Goal: Transaction & Acquisition: Purchase product/service

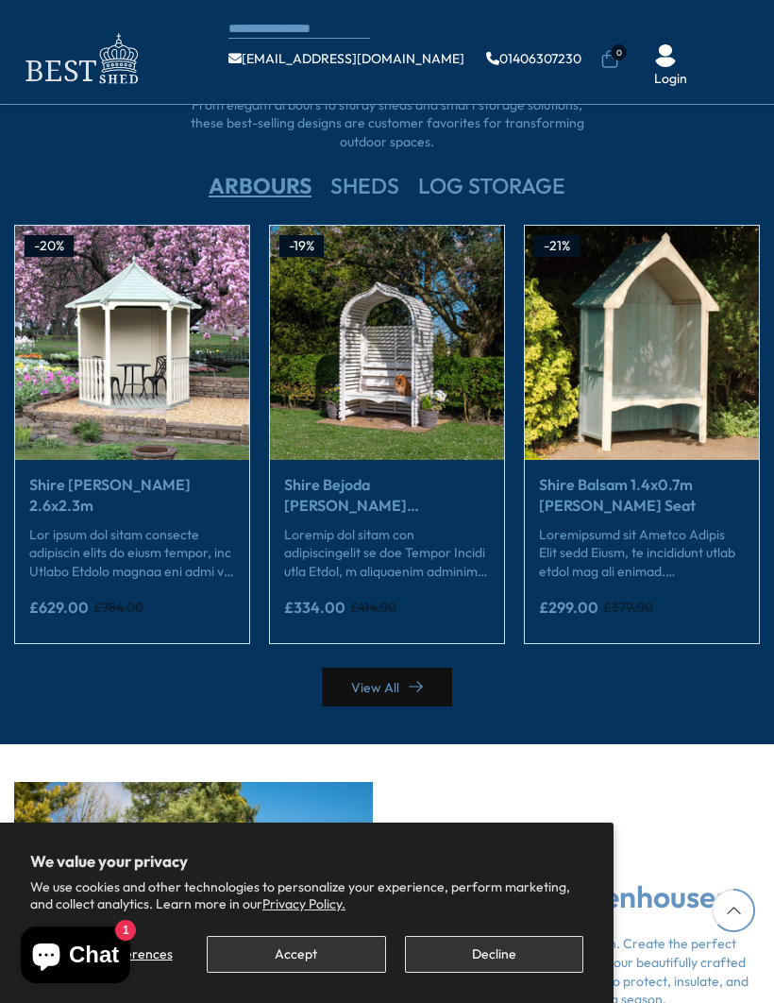
scroll to position [2886, 0]
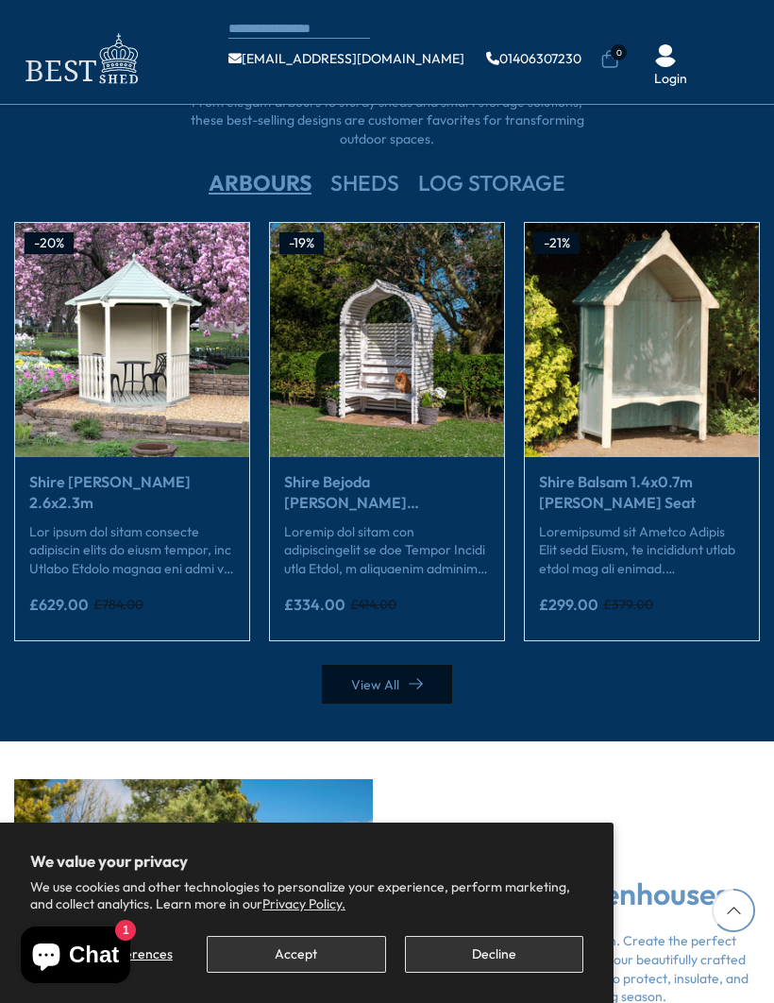
click at [416, 677] on icon at bounding box center [416, 684] width 14 height 14
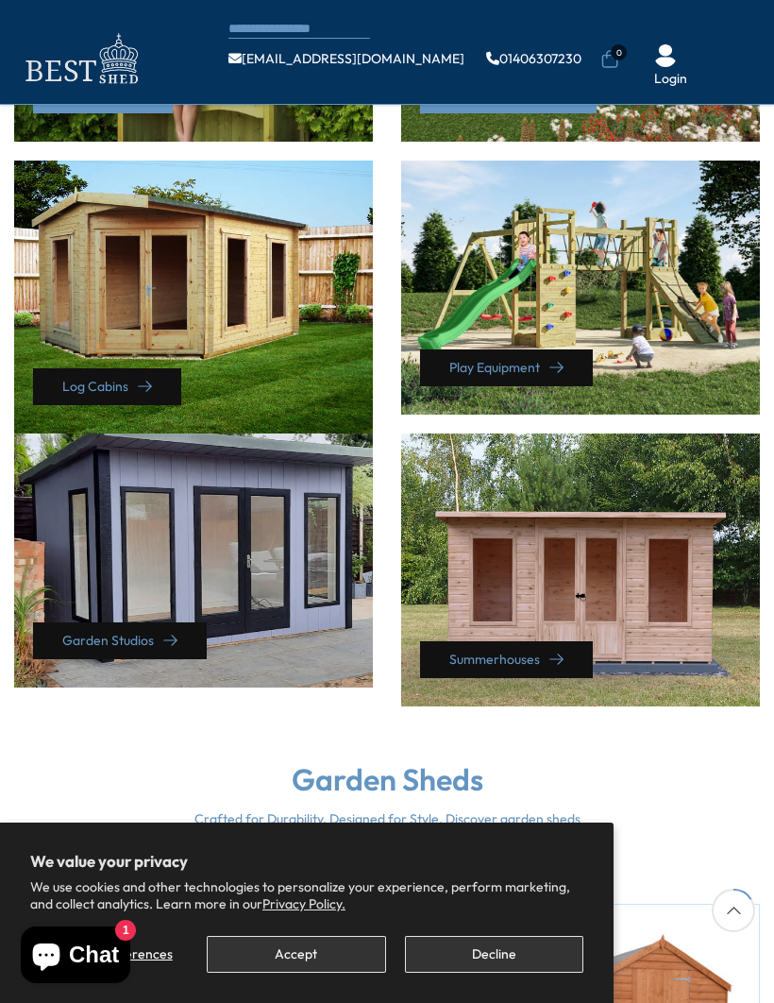
scroll to position [797, 0]
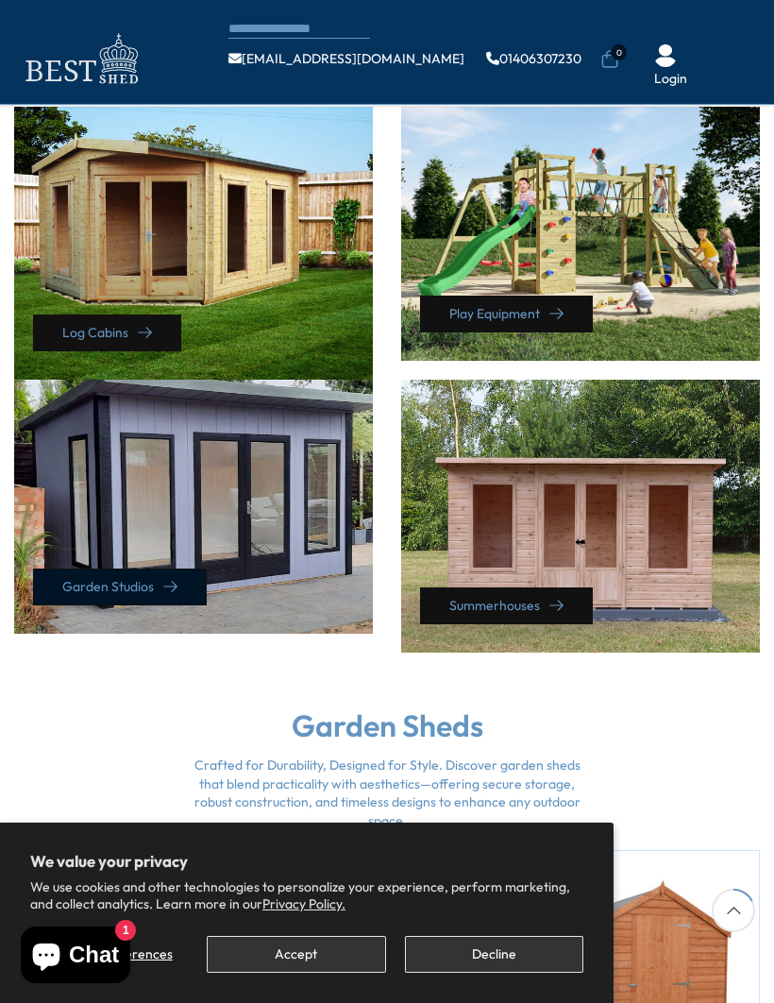
click at [151, 569] on link "Garden Studios" at bounding box center [120, 587] width 174 height 37
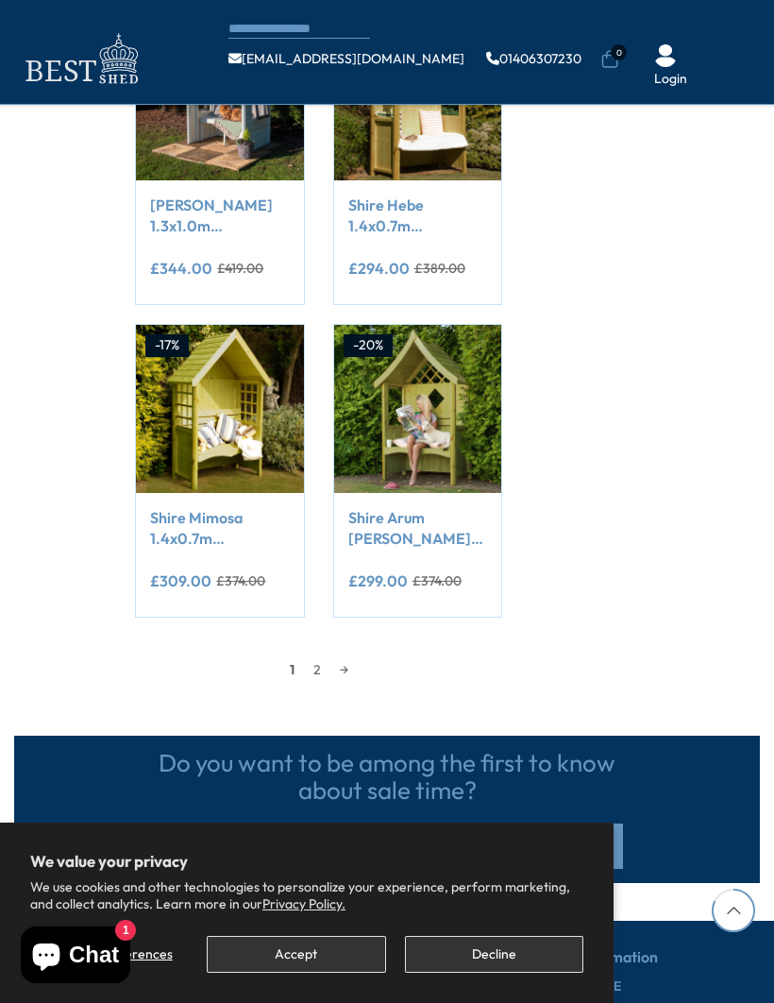
scroll to position [1695, 0]
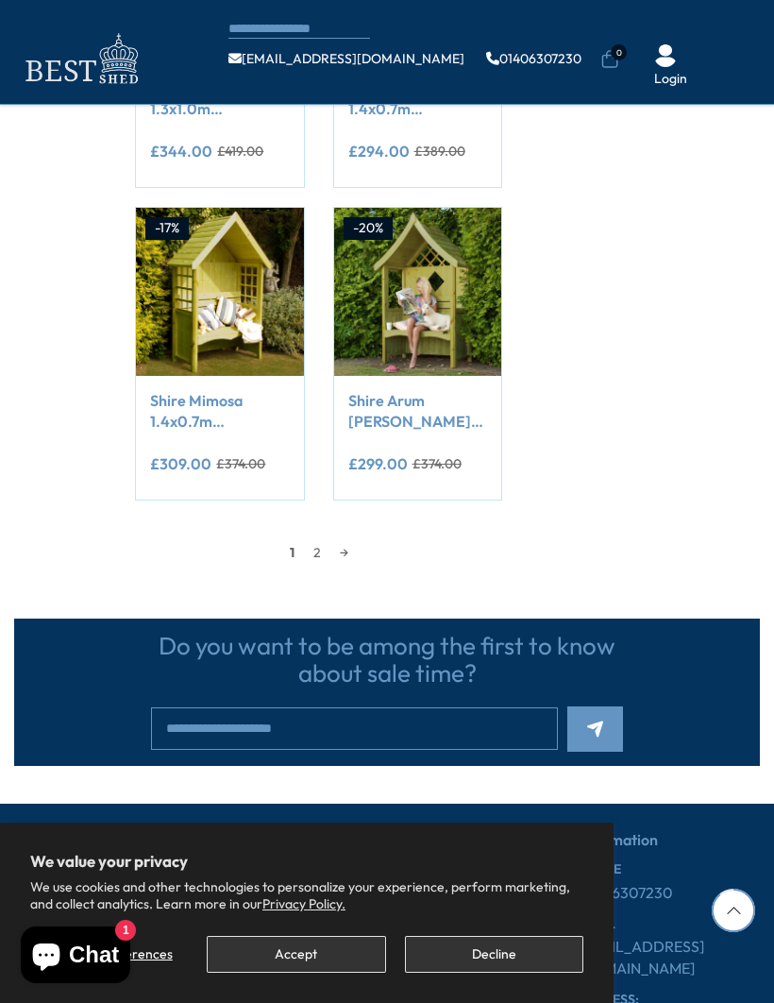
click at [327, 551] on link "2" at bounding box center [317, 552] width 26 height 28
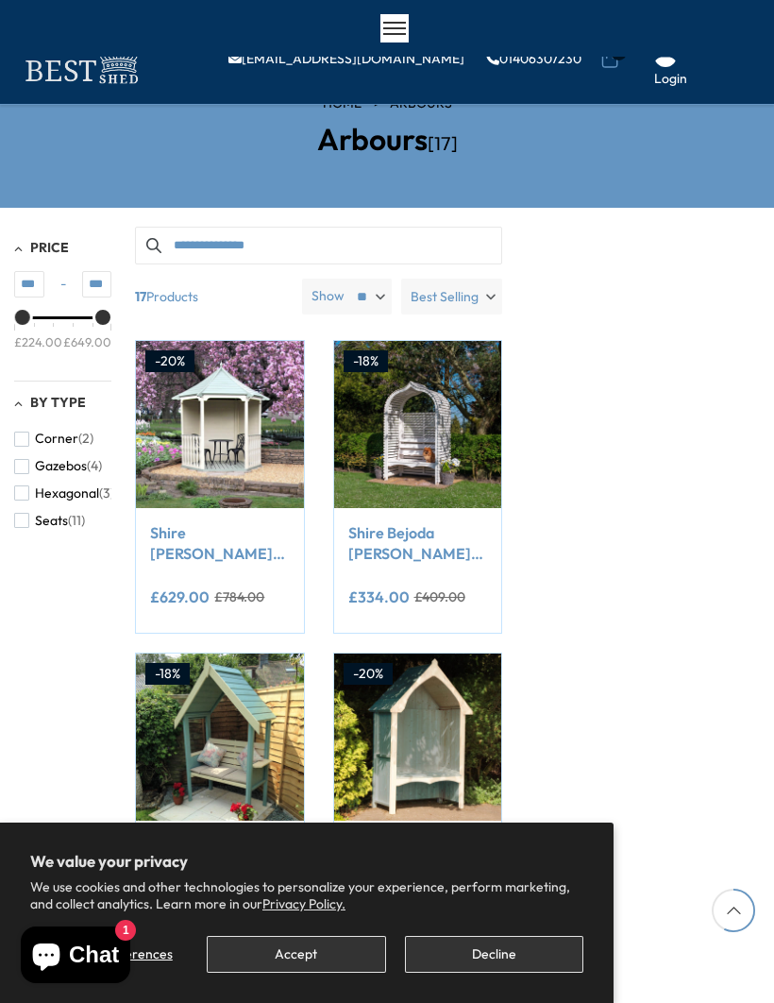
scroll to position [1092, 0]
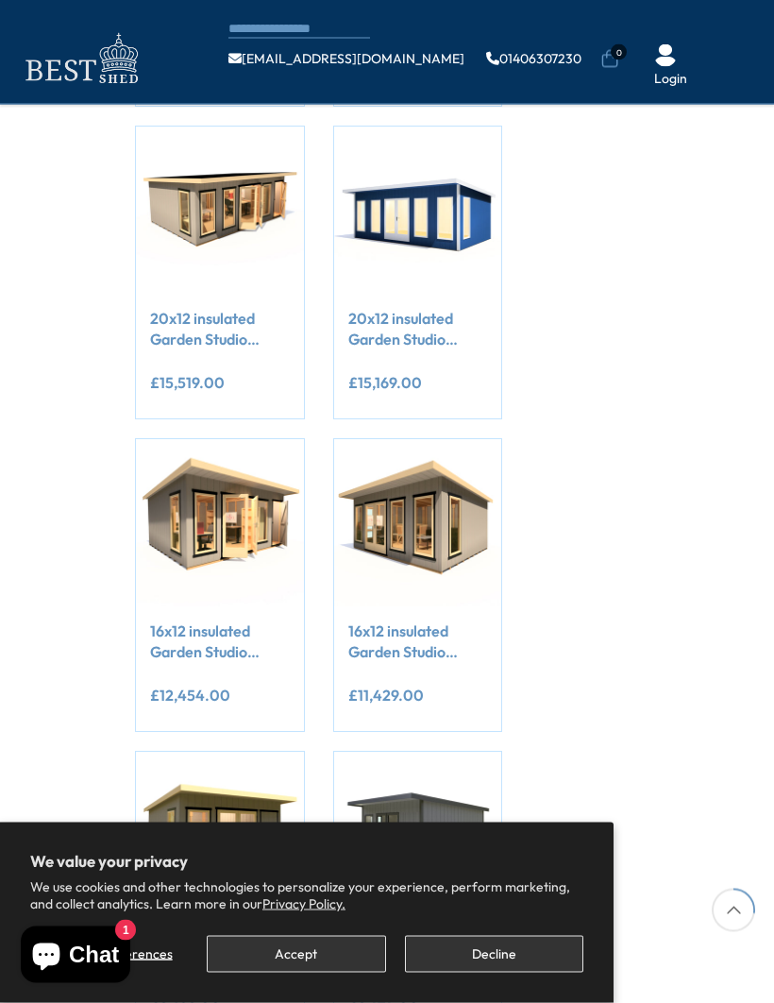
scroll to position [538, 0]
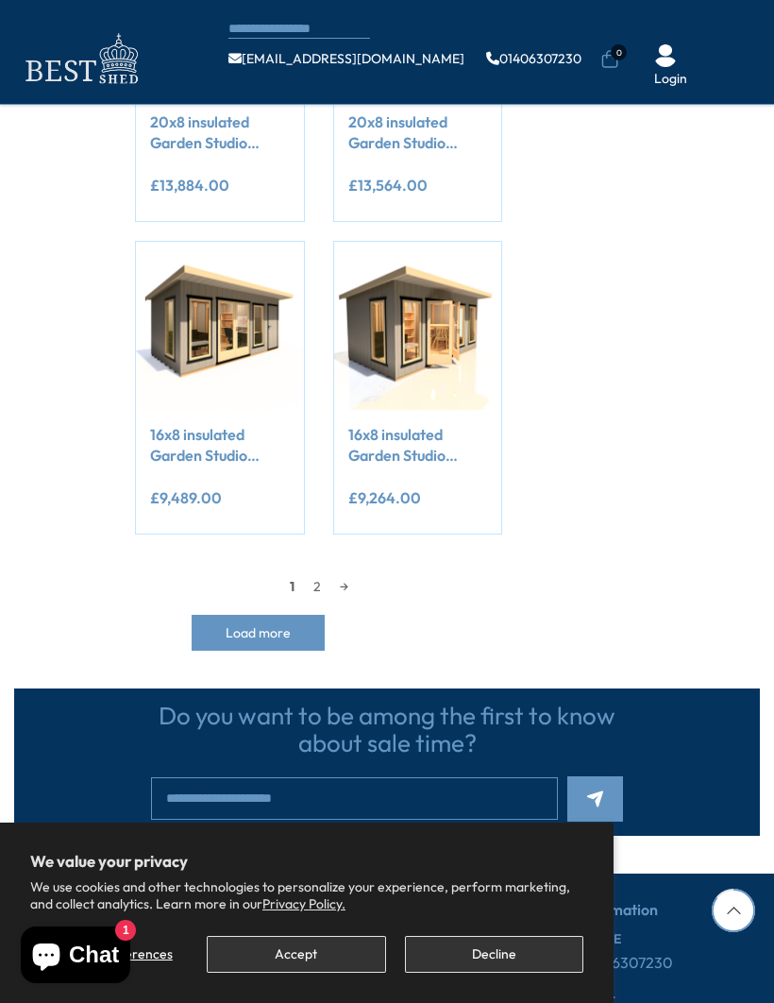
click at [322, 580] on link "2" at bounding box center [317, 586] width 26 height 28
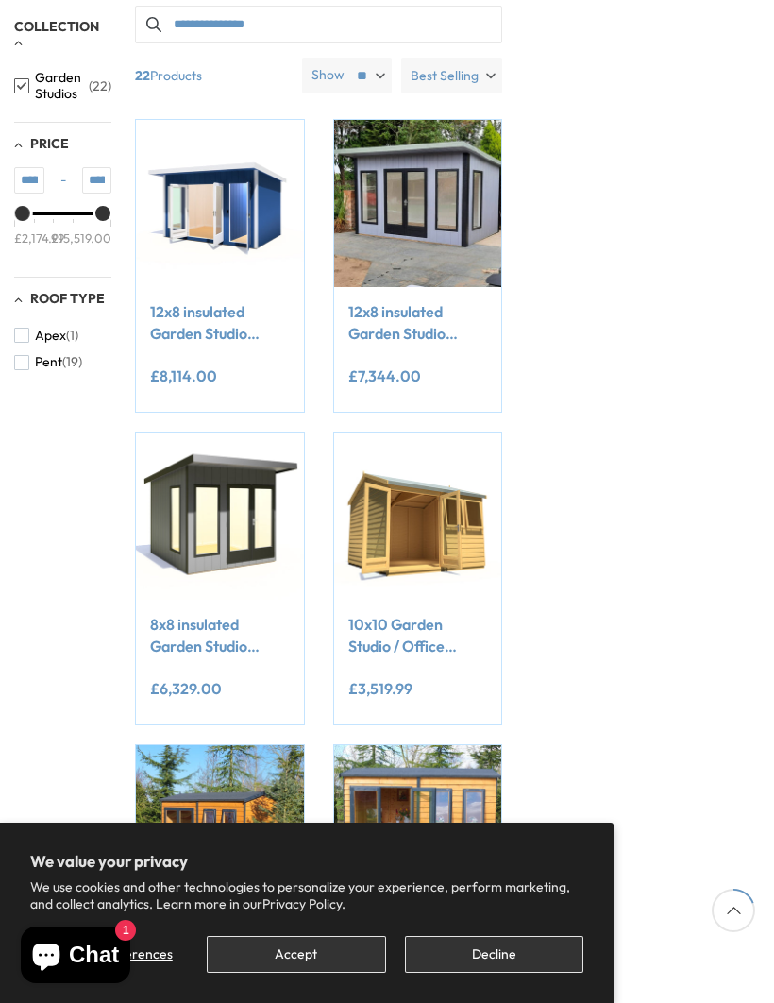
scroll to position [333, 0]
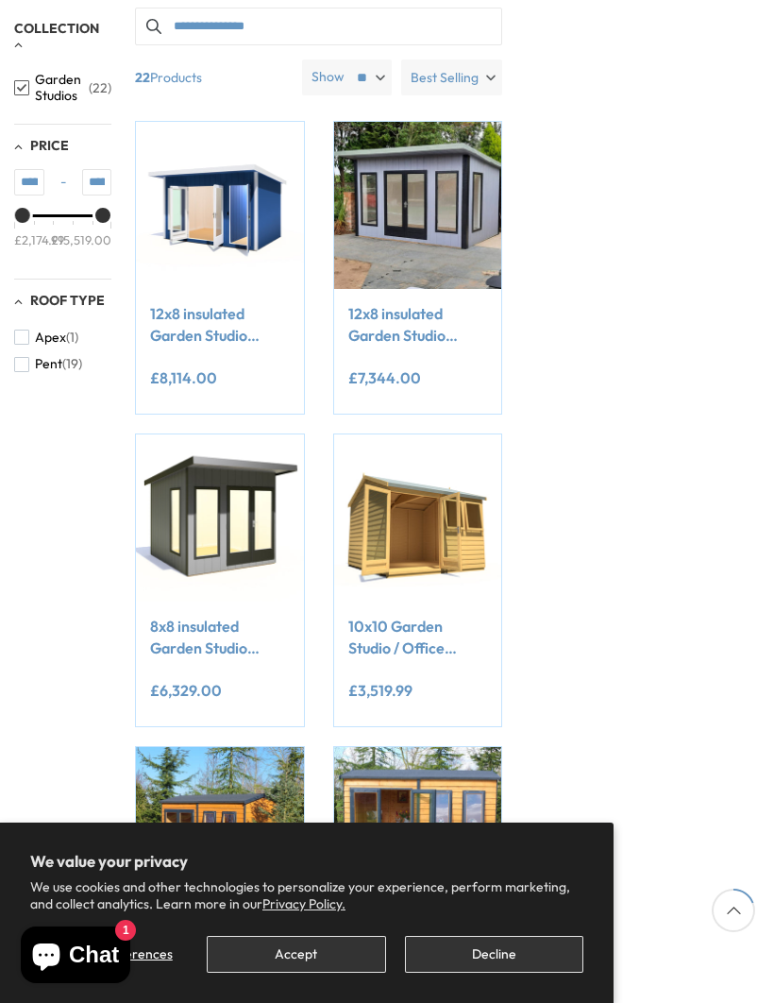
click at [248, 645] on link "8x8 insulated Garden Studio Office Pent Roof" at bounding box center [219, 637] width 139 height 42
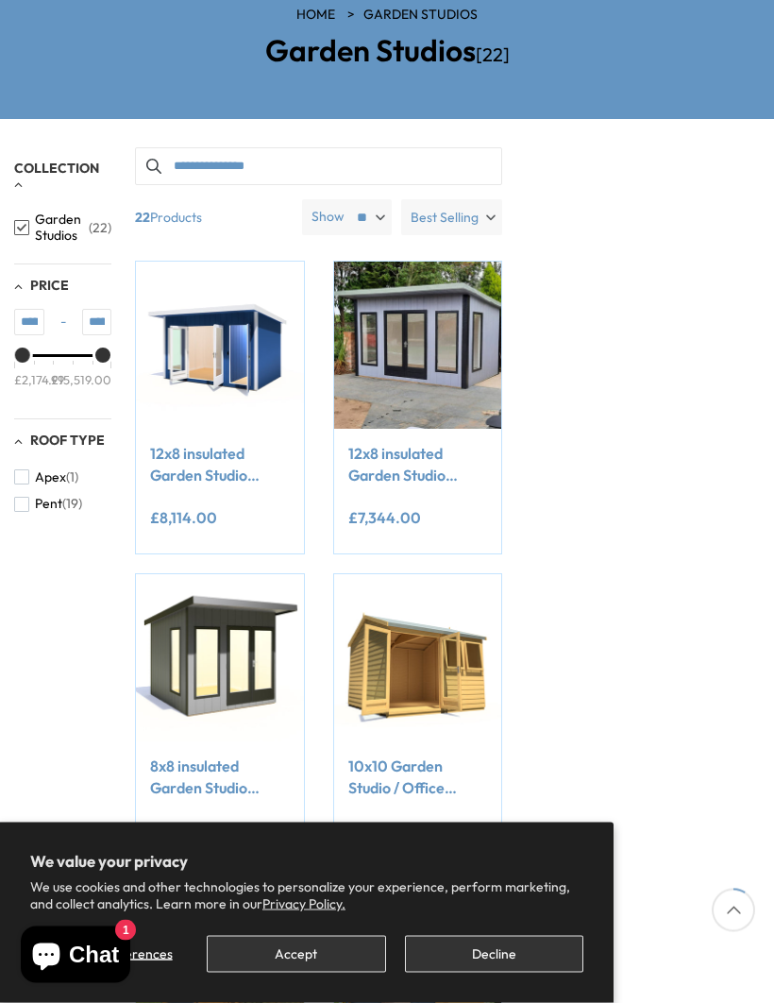
scroll to position [161, 0]
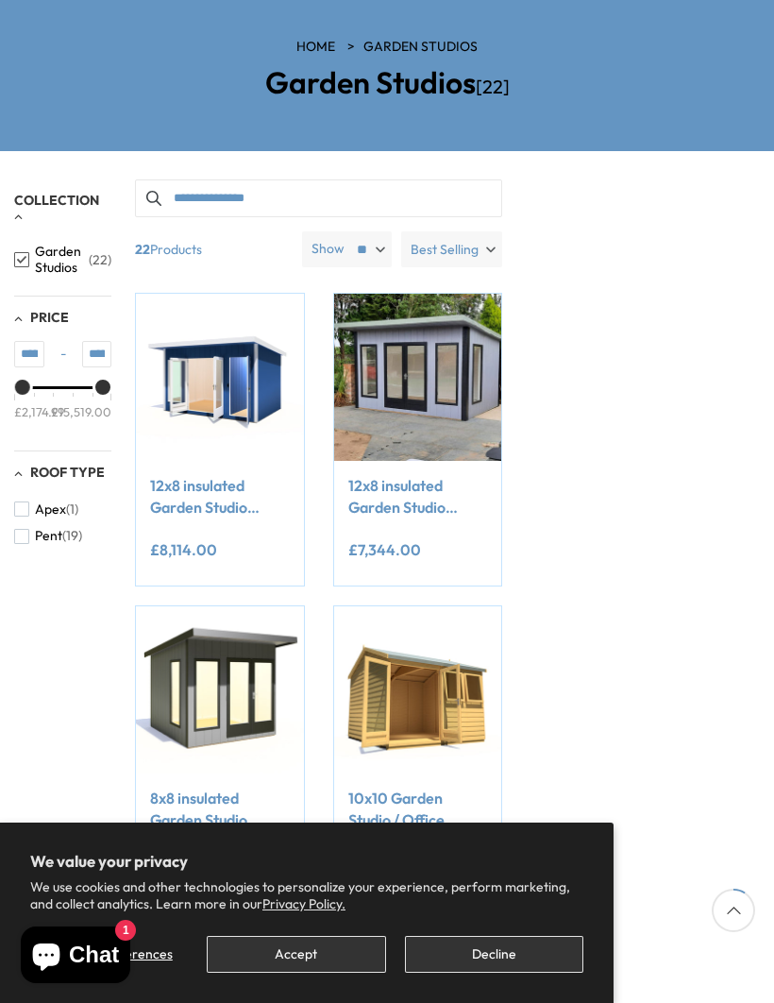
scroll to position [1655, 0]
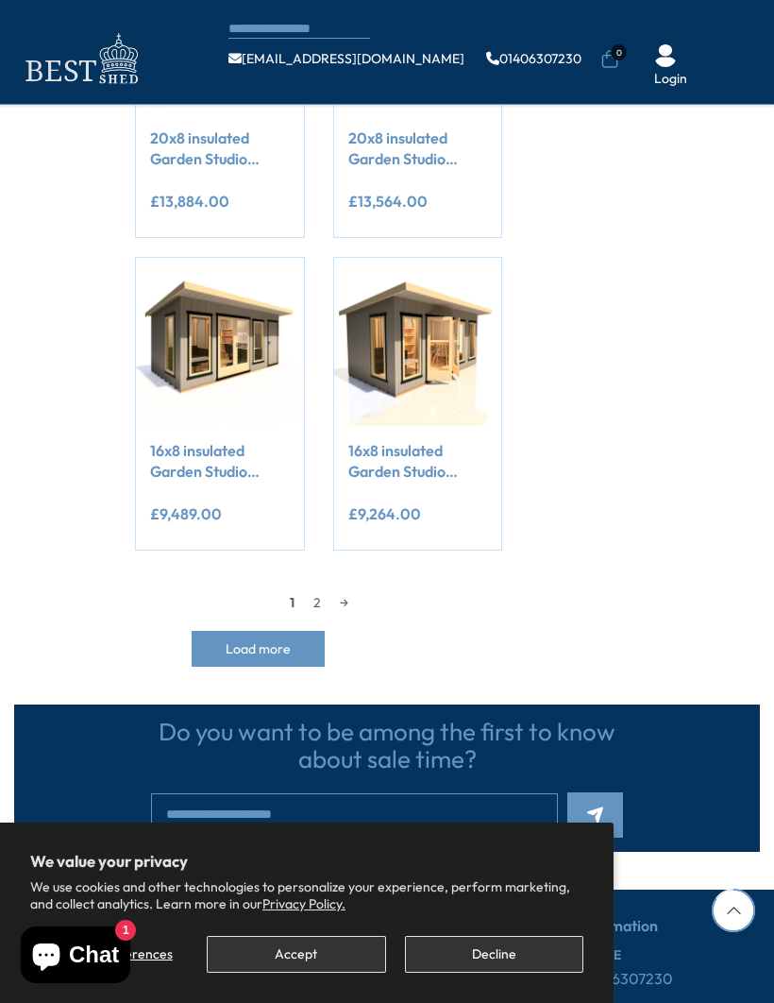
click at [504, 965] on button "Decline" at bounding box center [494, 954] width 178 height 37
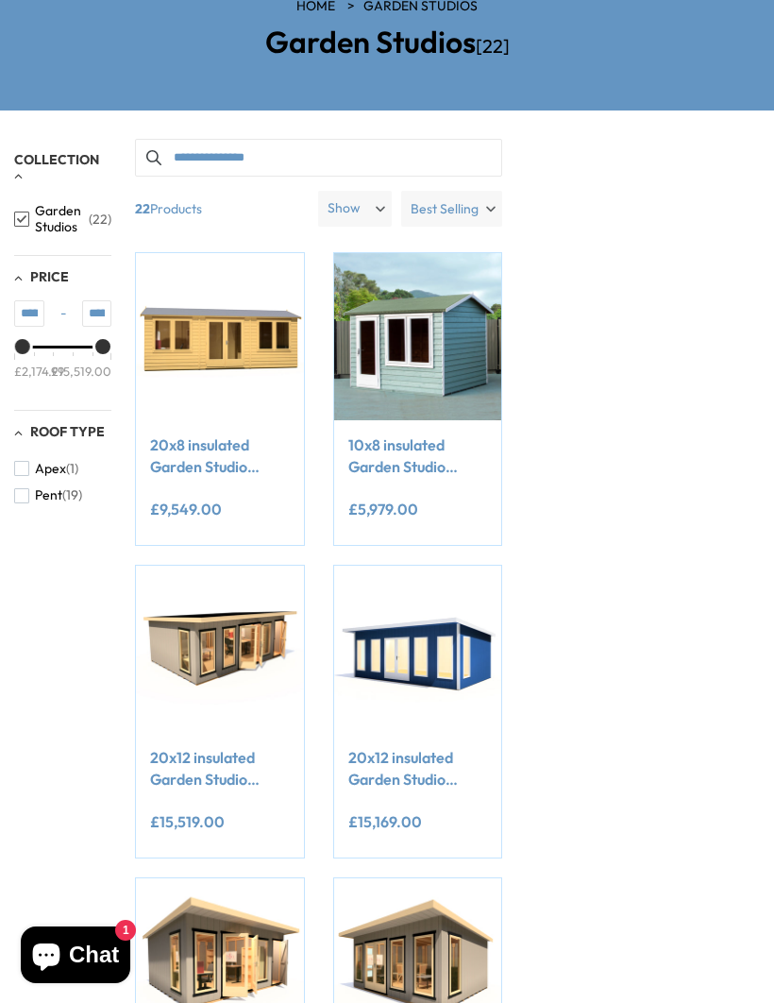
scroll to position [0, 0]
